Goal: Task Accomplishment & Management: Manage account settings

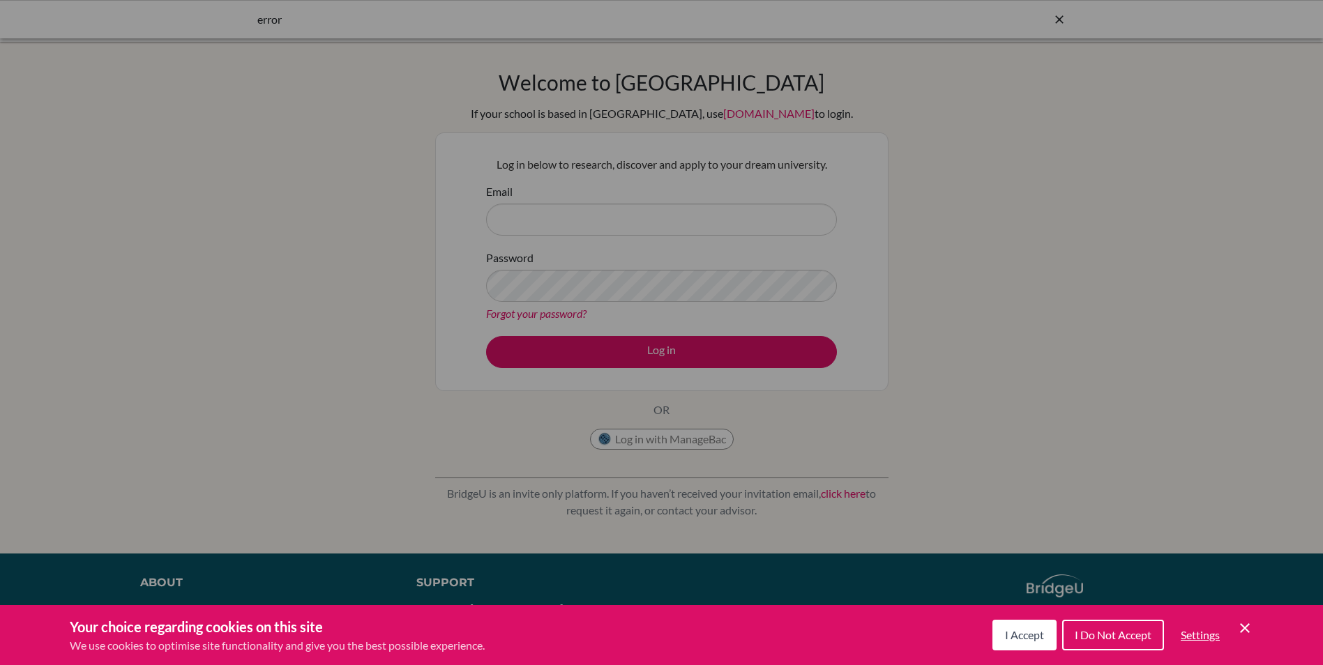
click at [1023, 627] on button "I Accept" at bounding box center [1025, 635] width 64 height 31
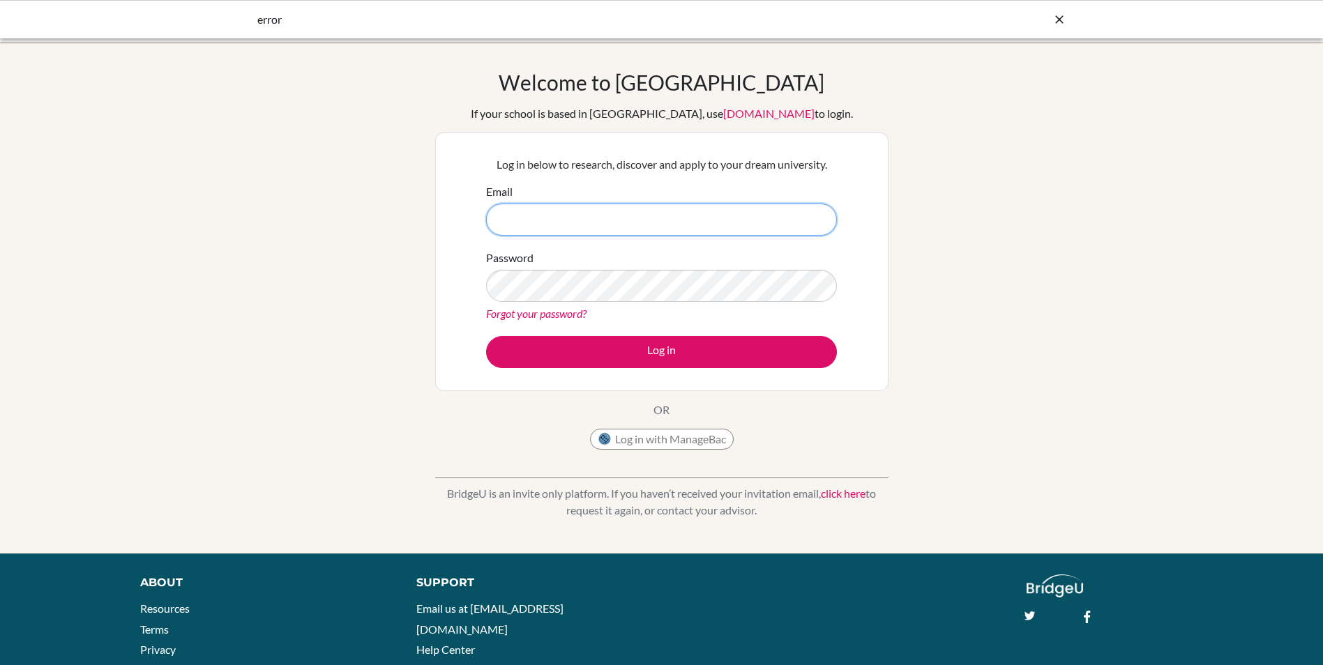
click at [630, 213] on input "Email" at bounding box center [661, 220] width 351 height 32
click at [902, 216] on div "Welcome to BridgeU If your school is based in China, use app.bridge-u.com.cn to…" at bounding box center [661, 298] width 1323 height 456
click at [556, 308] on link "Forgot your password?" at bounding box center [536, 313] width 100 height 13
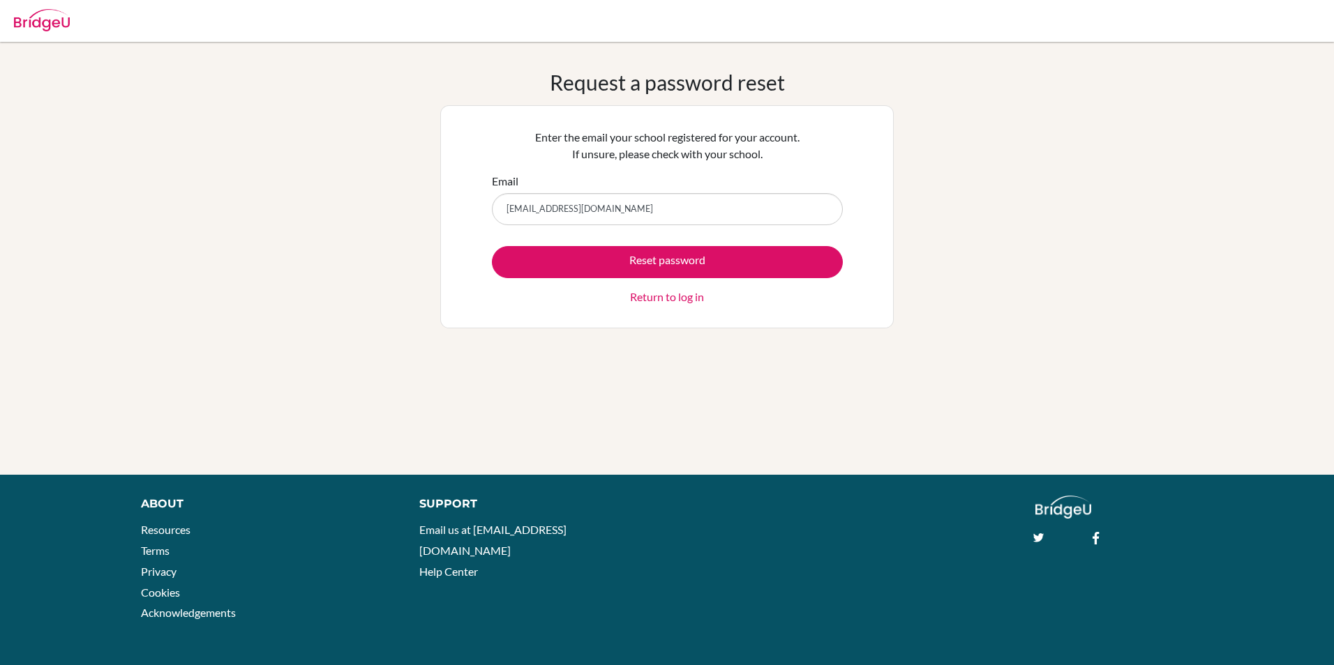
type input "aistrdama@gmail.com"
click at [492, 246] on button "Reset password" at bounding box center [667, 262] width 351 height 32
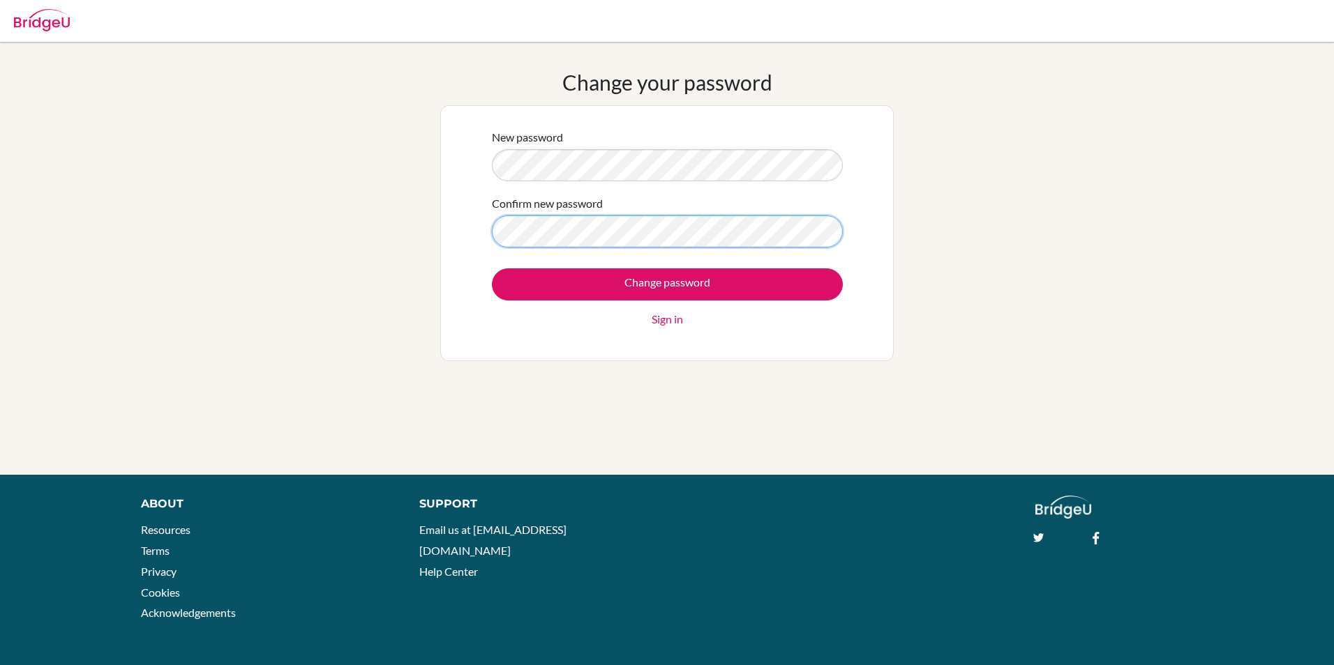
click at [492, 269] on input "Change password" at bounding box center [667, 285] width 351 height 32
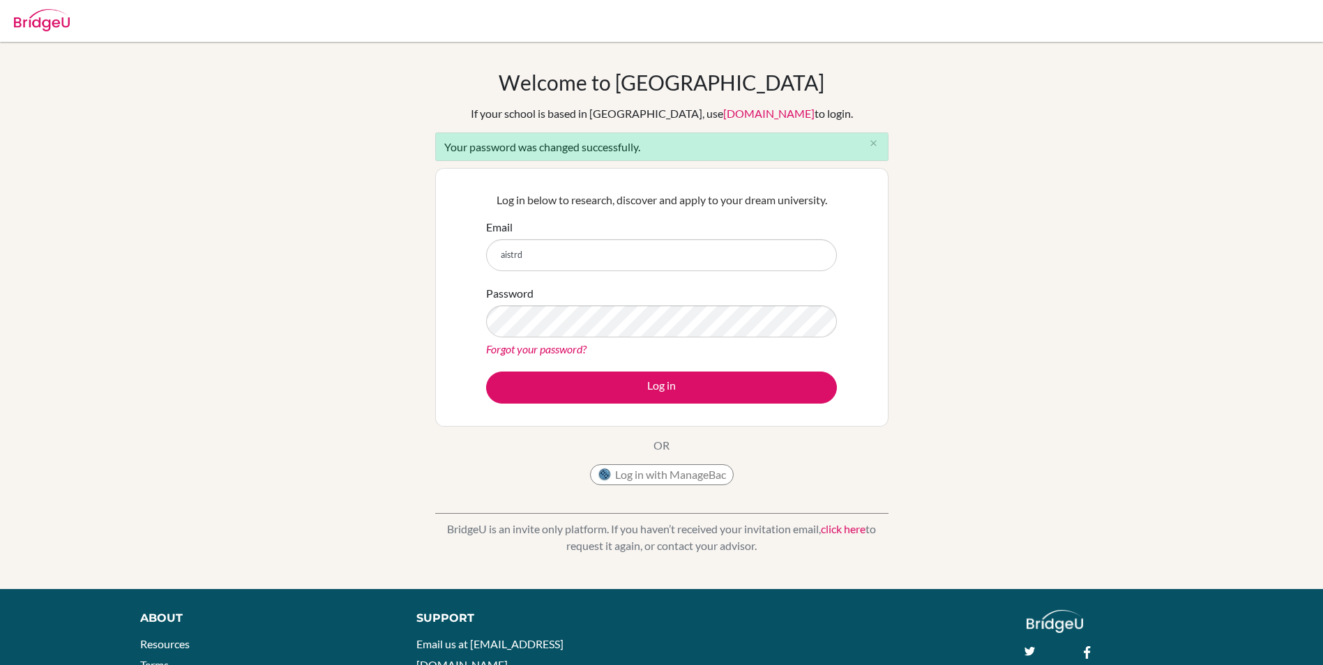
click at [486, 372] on button "Log in" at bounding box center [661, 388] width 351 height 32
type input "[EMAIL_ADDRESS][DOMAIN_NAME]"
click at [486, 372] on button "Log in" at bounding box center [661, 388] width 351 height 32
